Goal: Task Accomplishment & Management: Complete application form

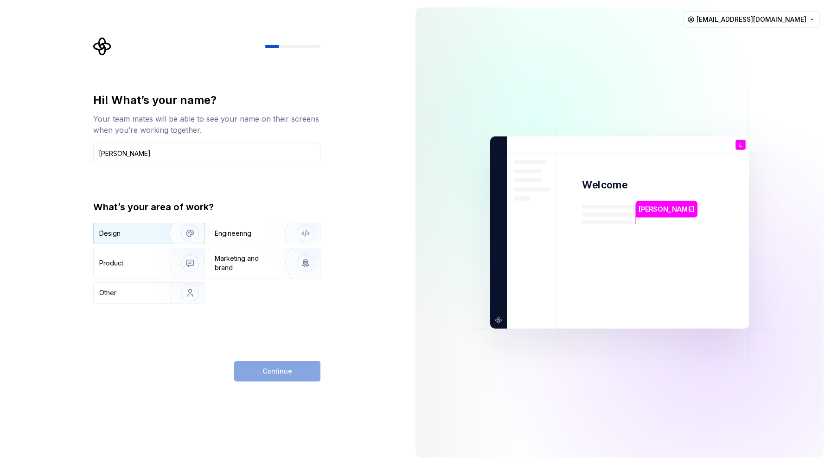
type input "Lars"
click at [154, 228] on img "button" at bounding box center [183, 233] width 59 height 62
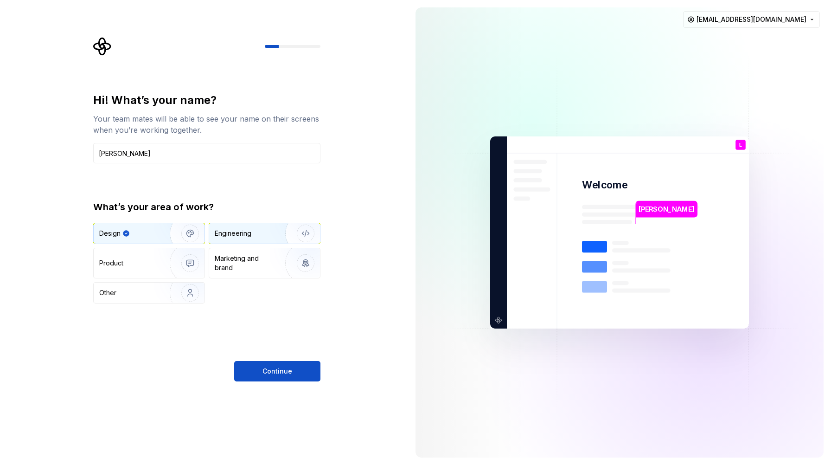
click at [237, 235] on div "Engineering" at bounding box center [233, 233] width 37 height 9
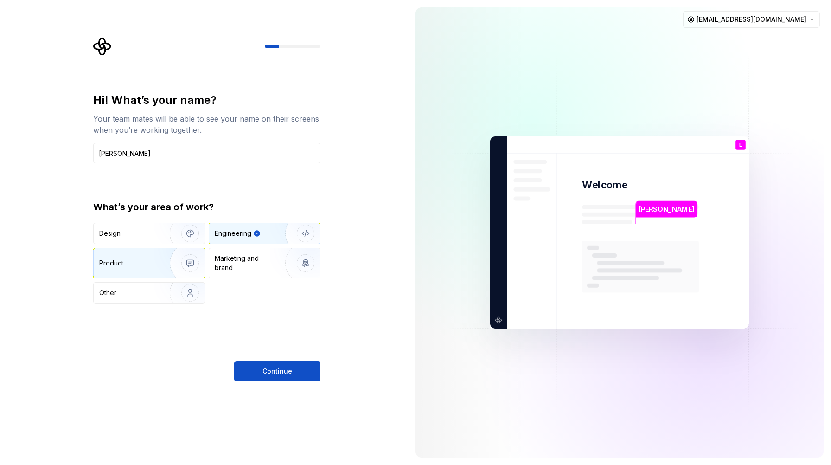
click at [154, 267] on img "button" at bounding box center [183, 263] width 59 height 62
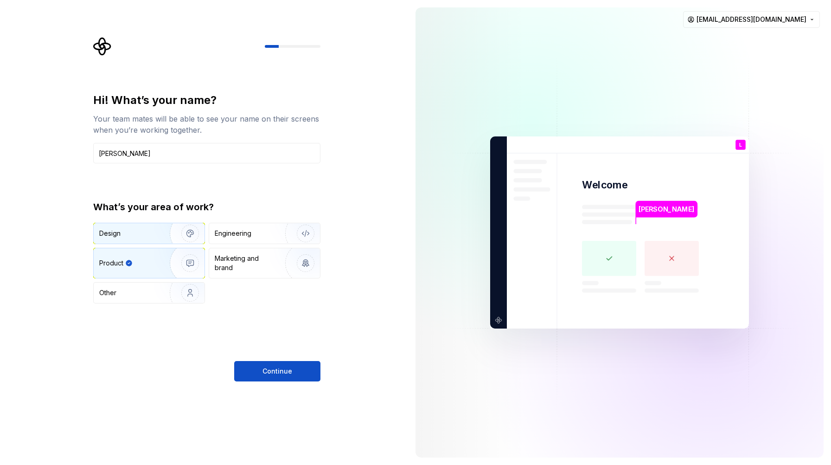
click at [158, 237] on img "button" at bounding box center [183, 233] width 59 height 62
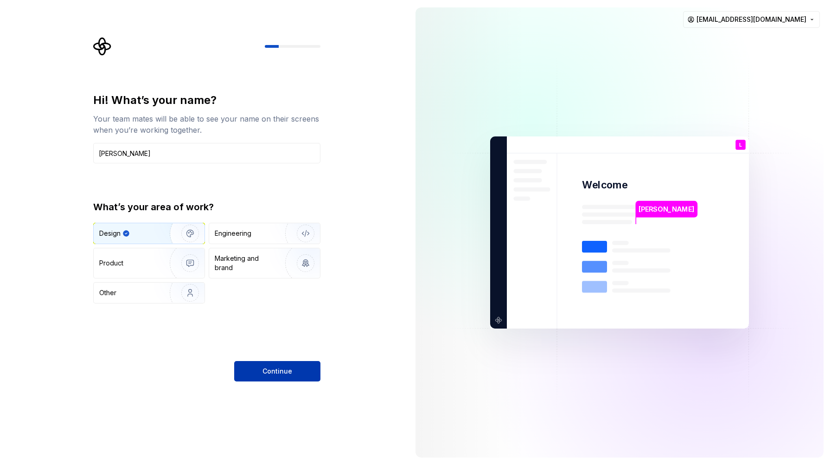
click at [267, 371] on span "Continue" at bounding box center [278, 370] width 30 height 9
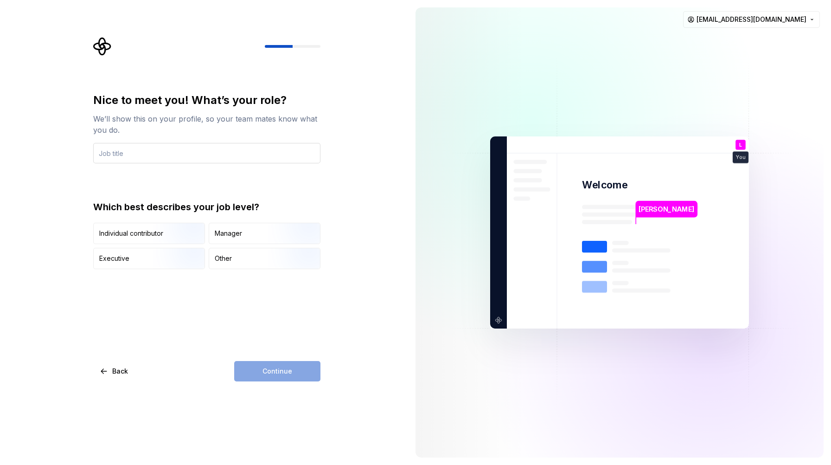
click at [226, 154] on input "text" at bounding box center [206, 153] width 227 height 20
type input "Product Designer"
click at [167, 238] on img "button" at bounding box center [182, 245] width 59 height 62
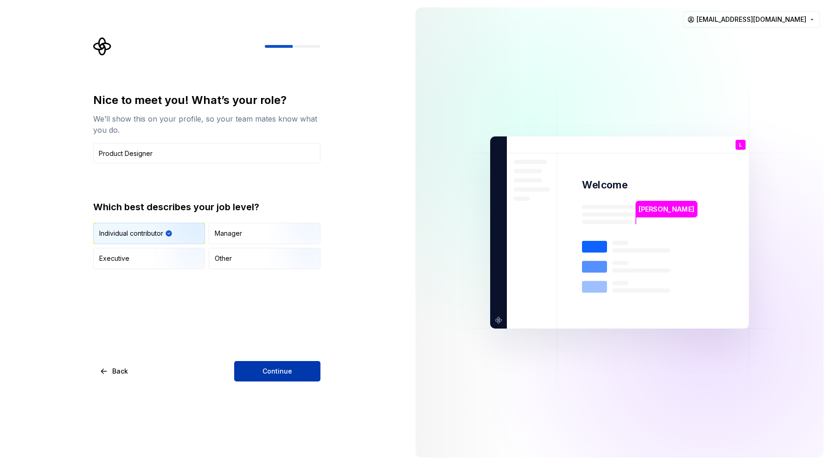
click at [287, 375] on span "Continue" at bounding box center [278, 370] width 30 height 9
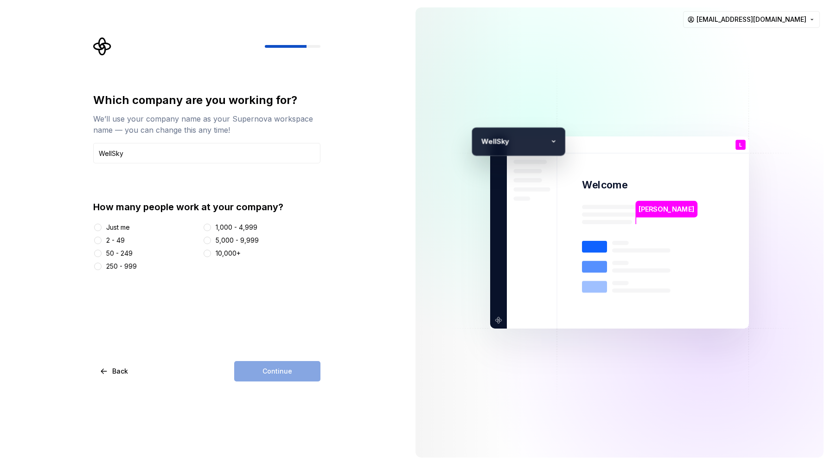
type input "WellSky"
click at [206, 228] on button "1,000 - 4,999" at bounding box center [207, 227] width 7 height 7
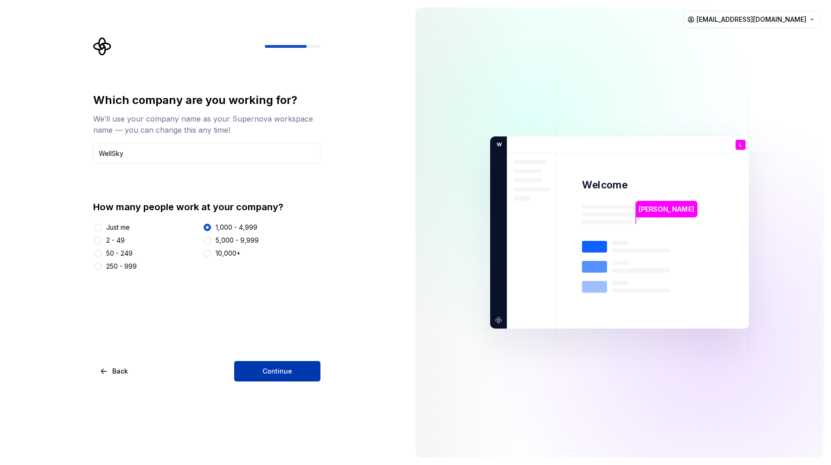
click at [273, 375] on span "Continue" at bounding box center [278, 370] width 30 height 9
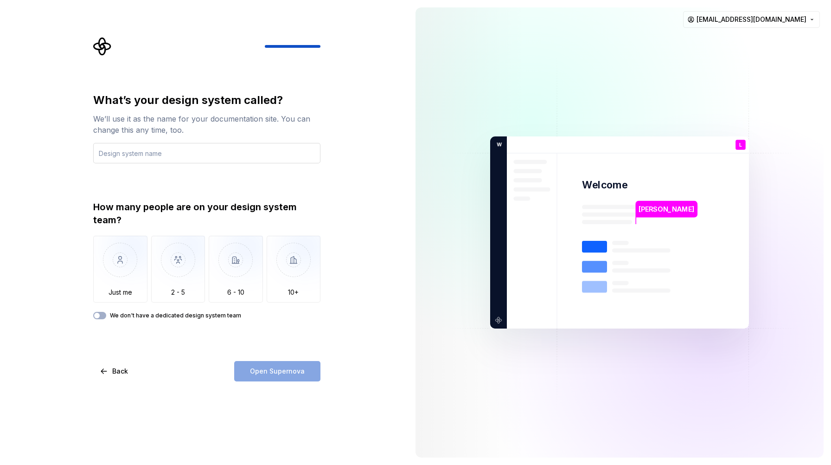
click at [188, 157] on input "text" at bounding box center [206, 153] width 227 height 20
type input "Atlas.UI 2.0"
click at [98, 312] on button "We don't have a dedicated design system team" at bounding box center [99, 315] width 13 height 7
click at [280, 372] on span "Open Supernova" at bounding box center [277, 370] width 55 height 9
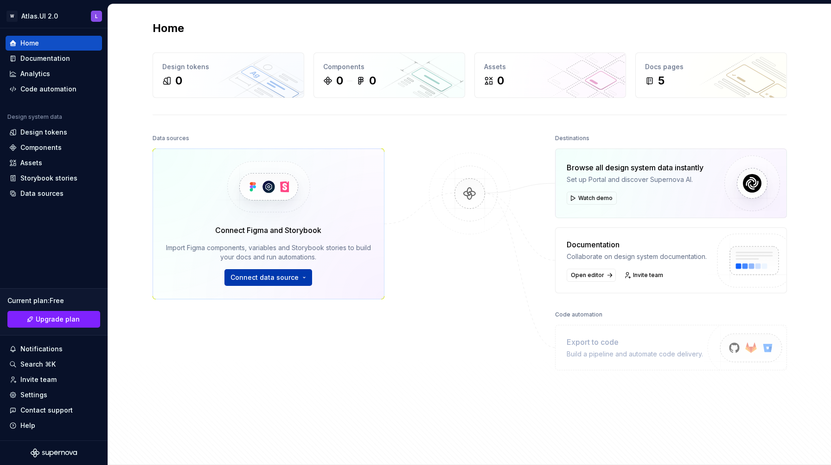
click at [294, 280] on span "Connect data source" at bounding box center [265, 277] width 68 height 9
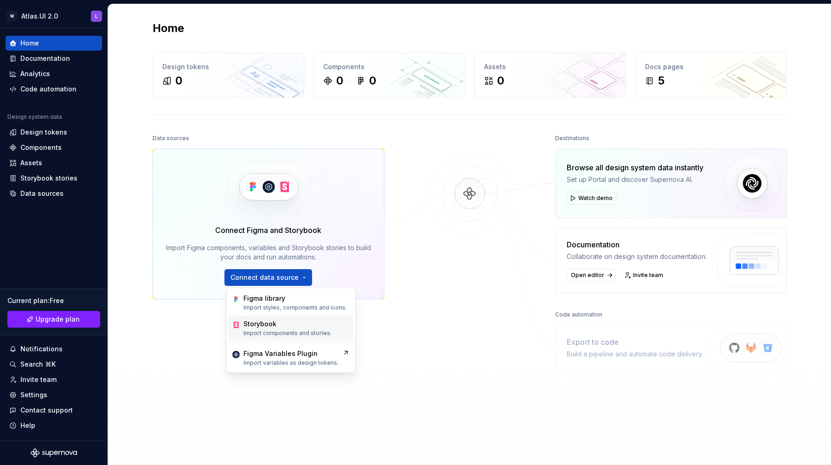
click at [291, 330] on p "Import components and stories." at bounding box center [288, 332] width 88 height 7
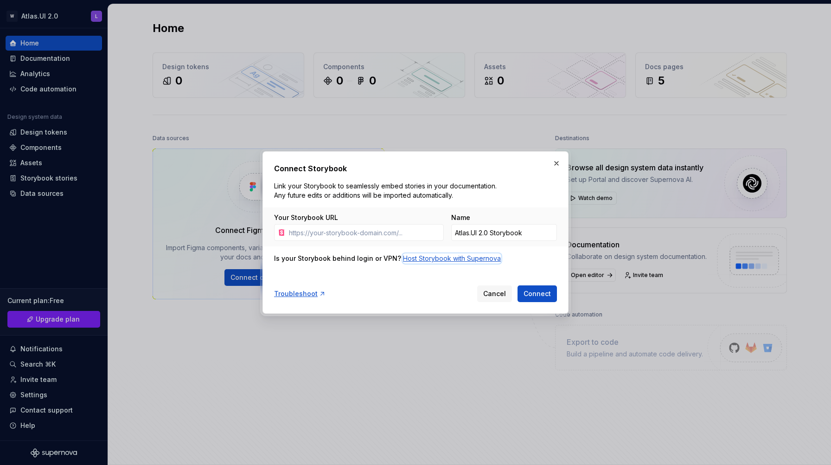
click at [416, 261] on div "Host Storybook with Supernova" at bounding box center [452, 258] width 98 height 9
